Goal: Task Accomplishment & Management: Use online tool/utility

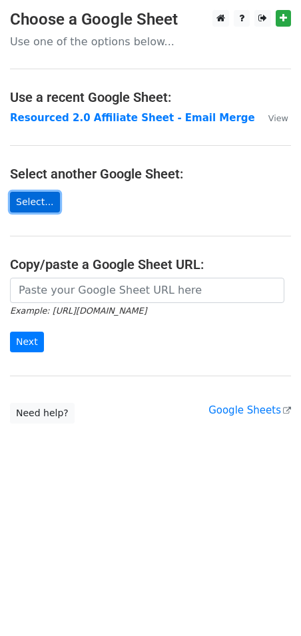
click at [33, 200] on link "Select..." at bounding box center [35, 202] width 50 height 21
click at [77, 43] on p "Use one of the options below..." at bounding box center [150, 42] width 281 height 14
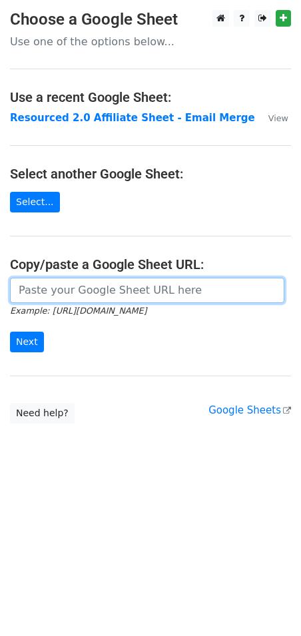
click at [75, 295] on input "url" at bounding box center [147, 290] width 274 height 25
paste input "https://docs.google.com/spreadsheets/d/1PGAFR7t0ULTXUiYFHfRCahpWDJ6CrabR/edit?u…"
type input "https://docs.google.com/spreadsheets/d/1PGAFR7t0ULTXUiYFHfRCahpWDJ6CrabR/edit?u…"
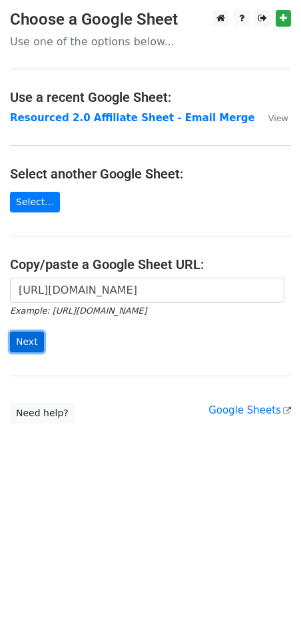
click at [19, 335] on input "Next" at bounding box center [27, 342] width 34 height 21
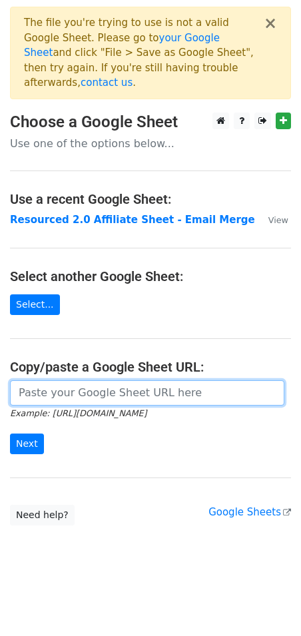
click at [101, 380] on input "url" at bounding box center [147, 392] width 274 height 25
paste input "[URL][DOMAIN_NAME]"
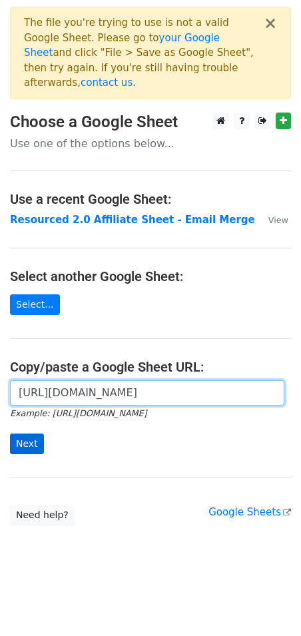
type input "[URL][DOMAIN_NAME]"
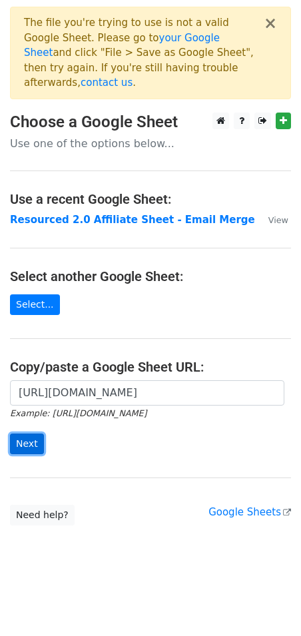
click at [27, 434] on input "Next" at bounding box center [27, 444] width 34 height 21
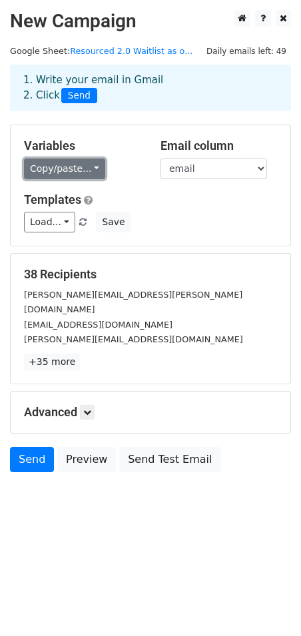
click at [41, 174] on link "Copy/paste..." at bounding box center [64, 169] width 81 height 21
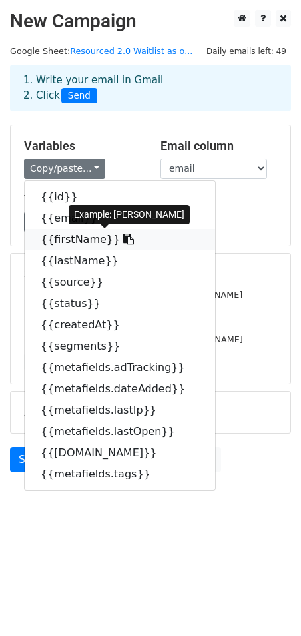
click at [89, 242] on link "{{firstName}}" at bounding box center [120, 239] width 190 height 21
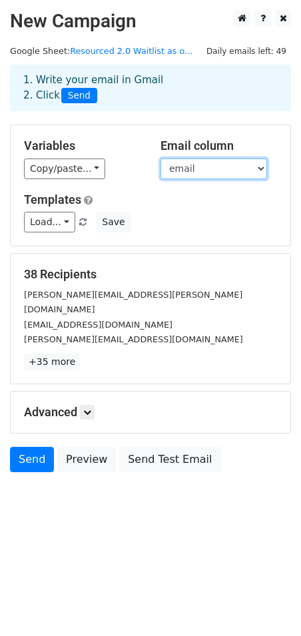
click at [188, 171] on select "id email firstName lastName source status createdAt segments metafields.adTrack…" at bounding box center [214, 169] width 107 height 21
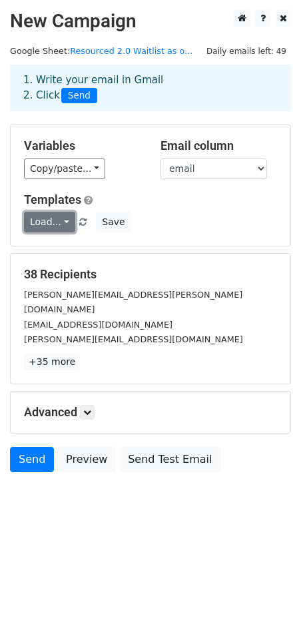
click at [55, 222] on link "Load..." at bounding box center [49, 222] width 51 height 21
click at [171, 214] on div "Load... No templates saved Save" at bounding box center [150, 222] width 273 height 21
click at [91, 408] on icon at bounding box center [87, 412] width 8 height 8
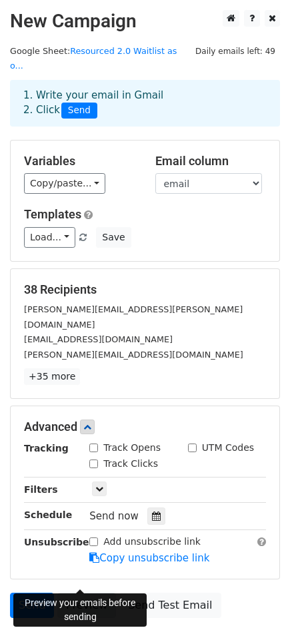
click at [91, 593] on link "Preview" at bounding box center [86, 605] width 59 height 25
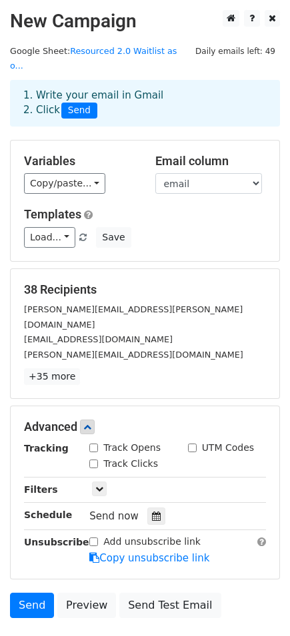
click at [91, 444] on input "Track Opens" at bounding box center [93, 448] width 9 height 9
checkbox input "true"
click at [94, 460] on input "Track Clicks" at bounding box center [93, 464] width 9 height 9
checkbox input "true"
click at [99, 485] on icon at bounding box center [99, 489] width 8 height 8
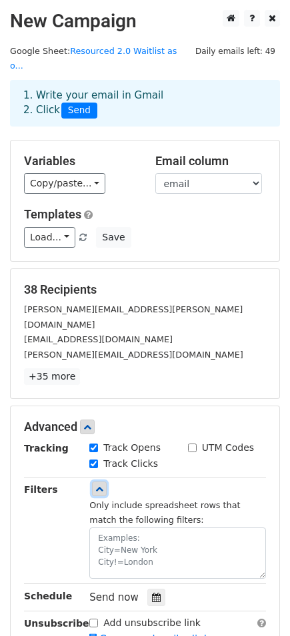
click at [101, 485] on icon at bounding box center [99, 489] width 8 height 8
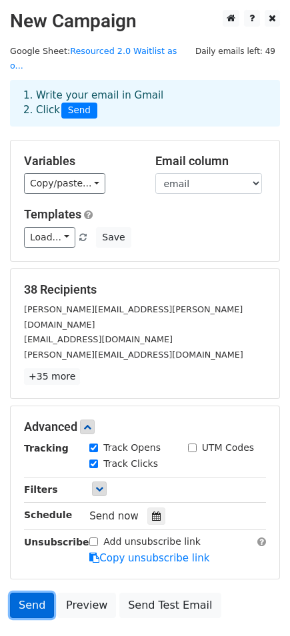
click at [43, 593] on link "Send" at bounding box center [32, 605] width 44 height 25
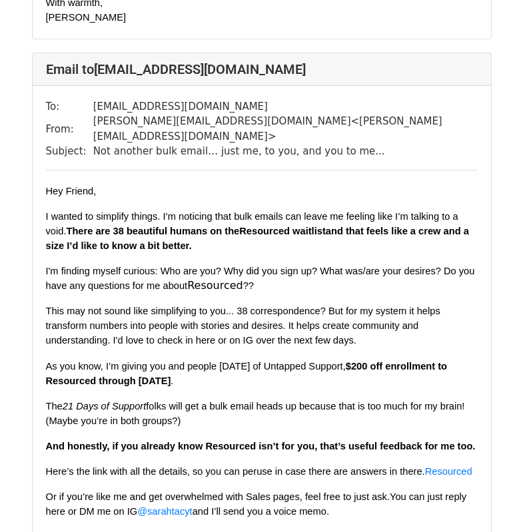
scroll to position [8658, 0]
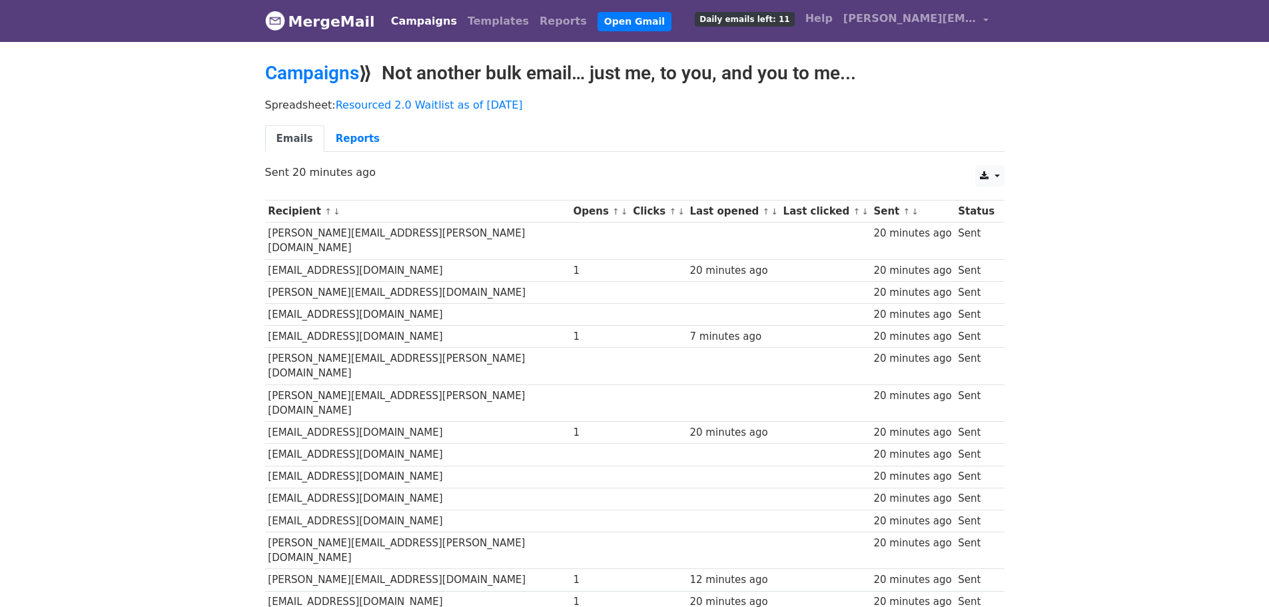
click at [570, 216] on th "Opens ↑ ↓" at bounding box center [600, 211] width 60 height 22
click at [570, 211] on th "Opens ↑ ↓" at bounding box center [600, 211] width 60 height 22
click at [612, 212] on small "↑ ↓" at bounding box center [619, 211] width 14 height 10
click at [621, 212] on link "↓" at bounding box center [624, 211] width 7 height 10
